Goal: Entertainment & Leisure: Consume media (video, audio)

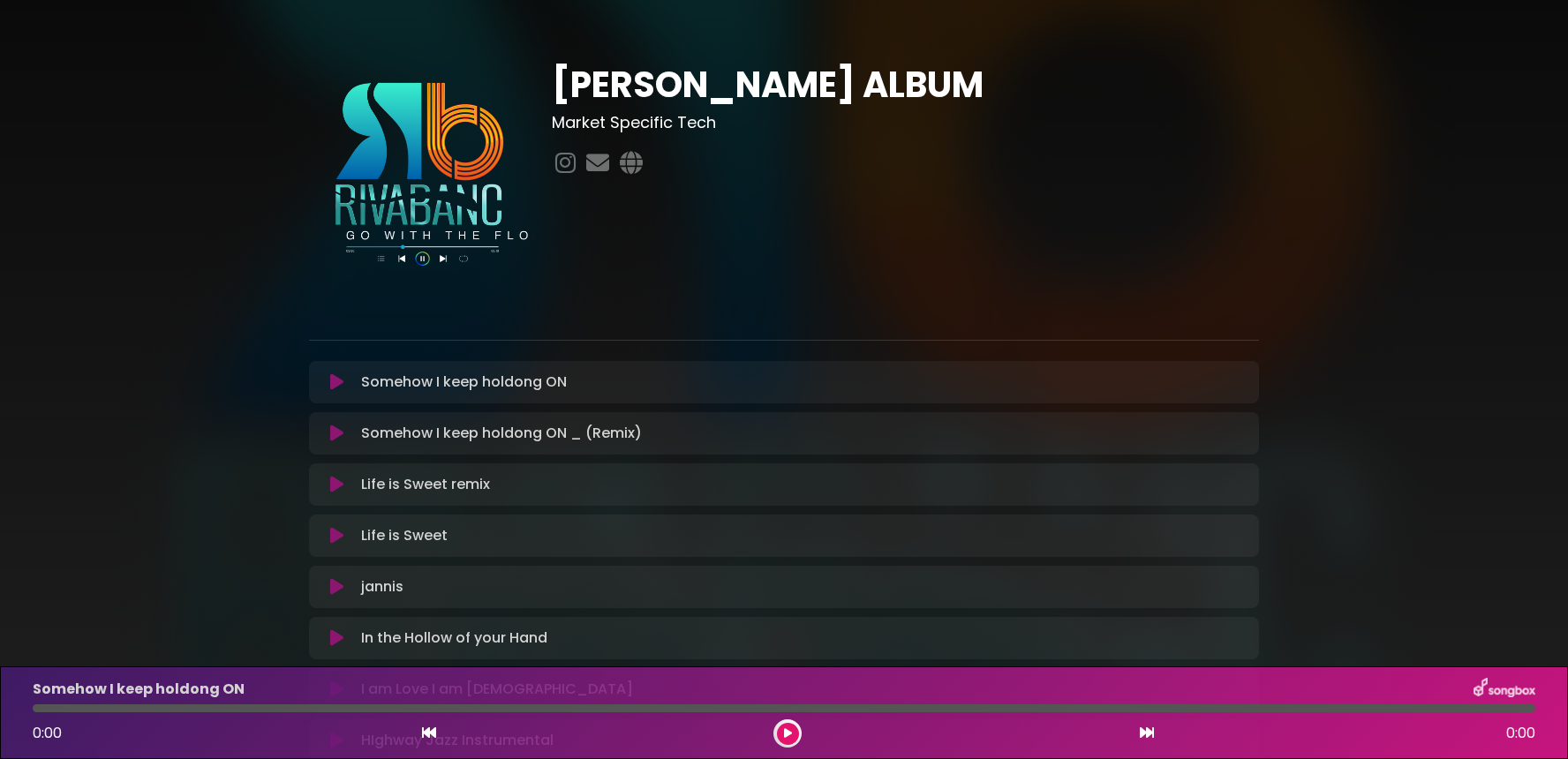
click at [582, 387] on div "Somehow I keep holdong ON Loading Track..." at bounding box center [801, 382] width 894 height 21
click at [335, 382] on icon at bounding box center [337, 382] width 13 height 18
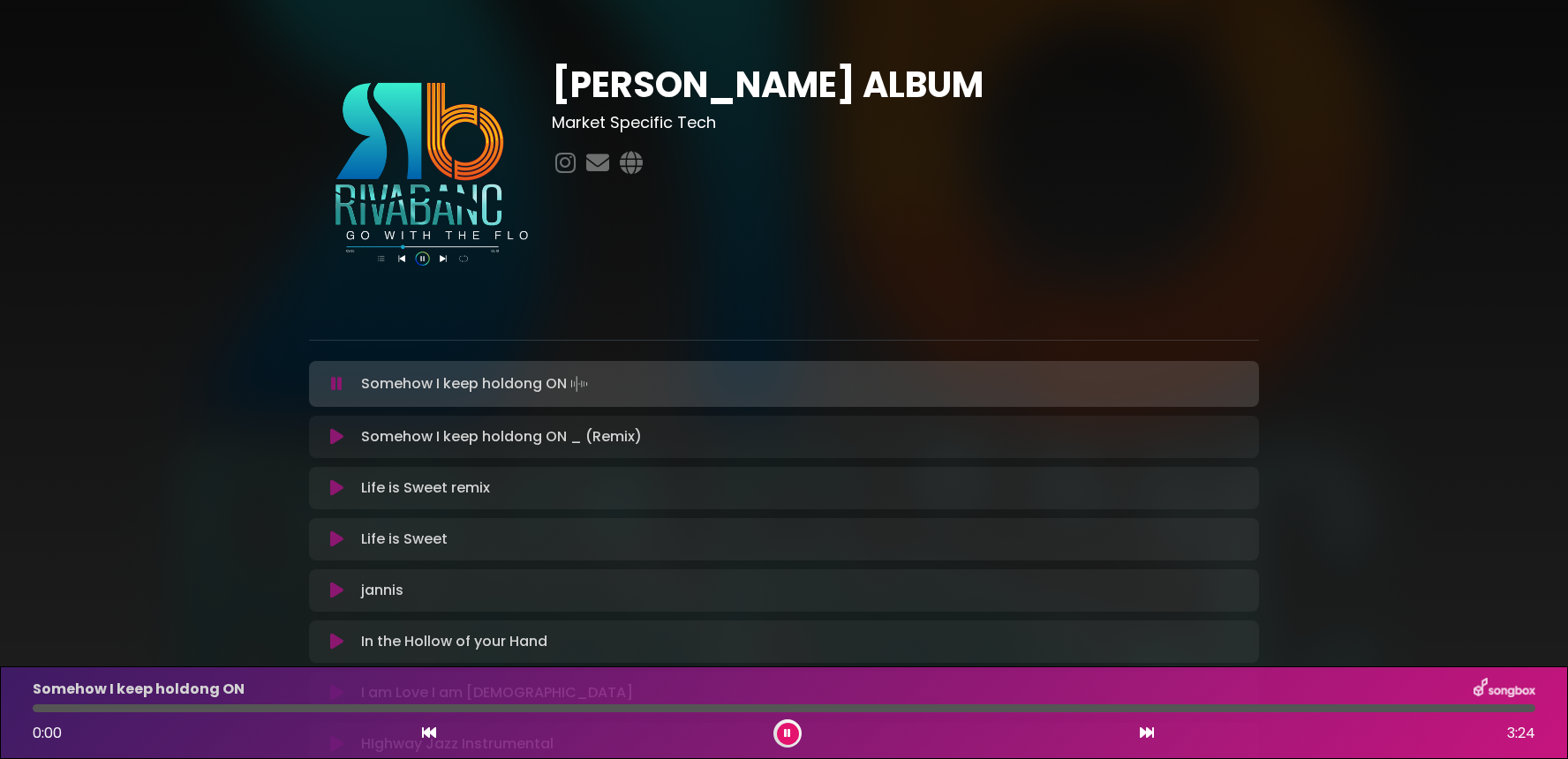
click at [337, 385] on icon at bounding box center [336, 383] width 12 height 19
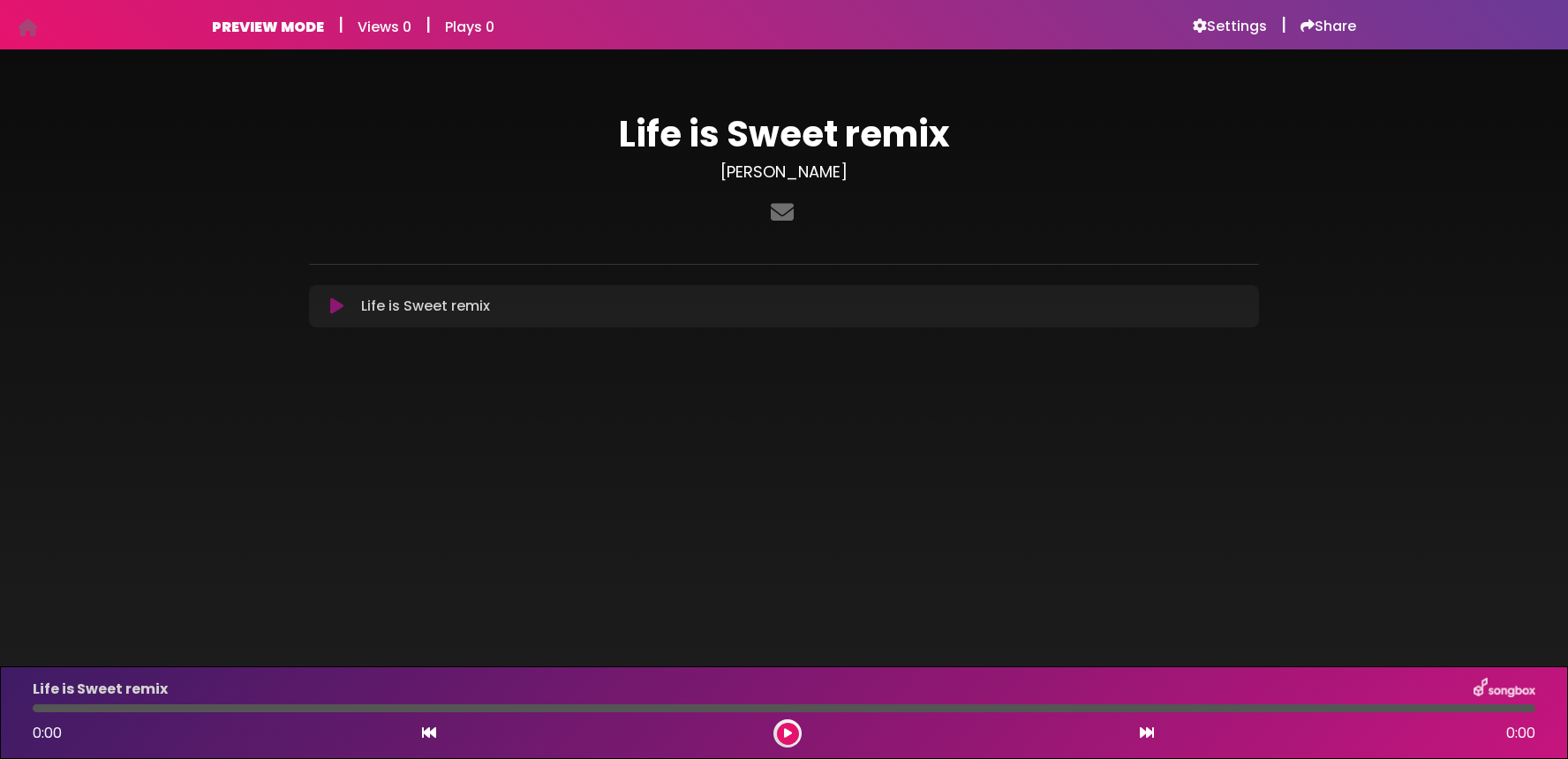
click at [342, 309] on icon at bounding box center [337, 306] width 13 height 18
